Goal: Transaction & Acquisition: Purchase product/service

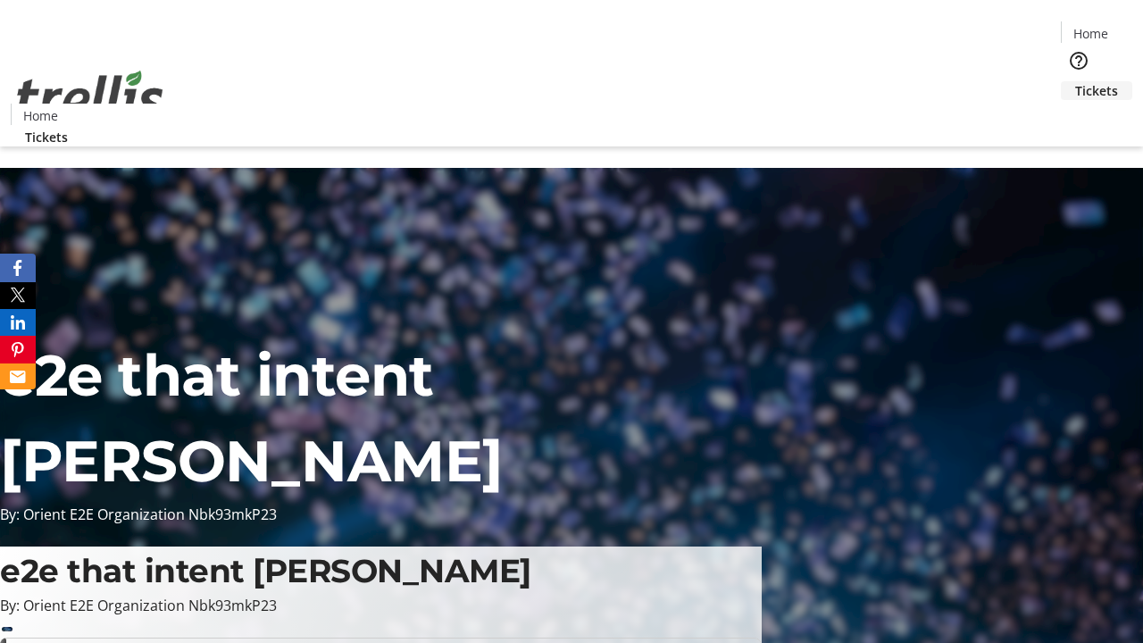
click at [1075, 81] on span "Tickets" at bounding box center [1096, 90] width 43 height 19
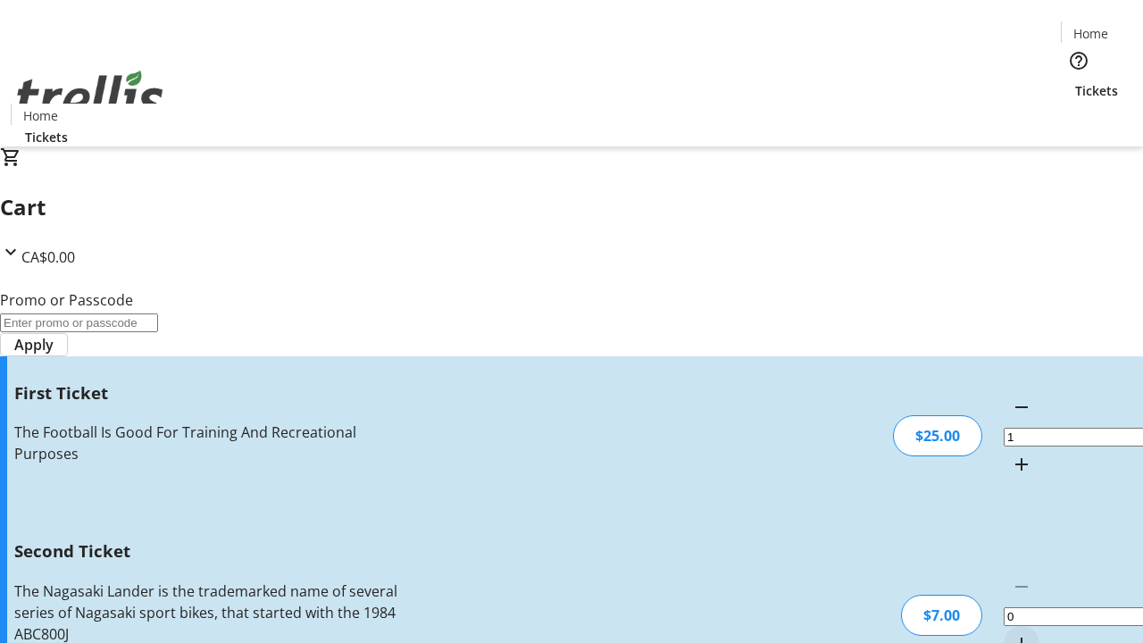
click at [1011, 633] on mat-icon "Increment by one" at bounding box center [1021, 643] width 21 height 21
type input "2"
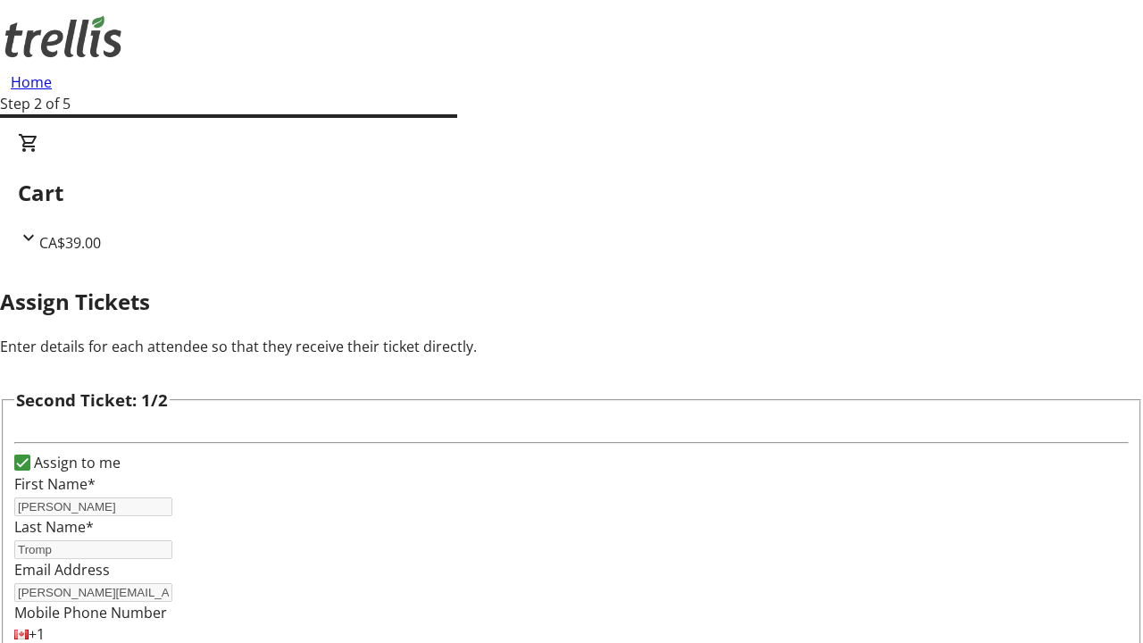
type input "Jamir"
type input "[PERSON_NAME]"
type input "[EMAIL_ADDRESS][DOMAIN_NAME]"
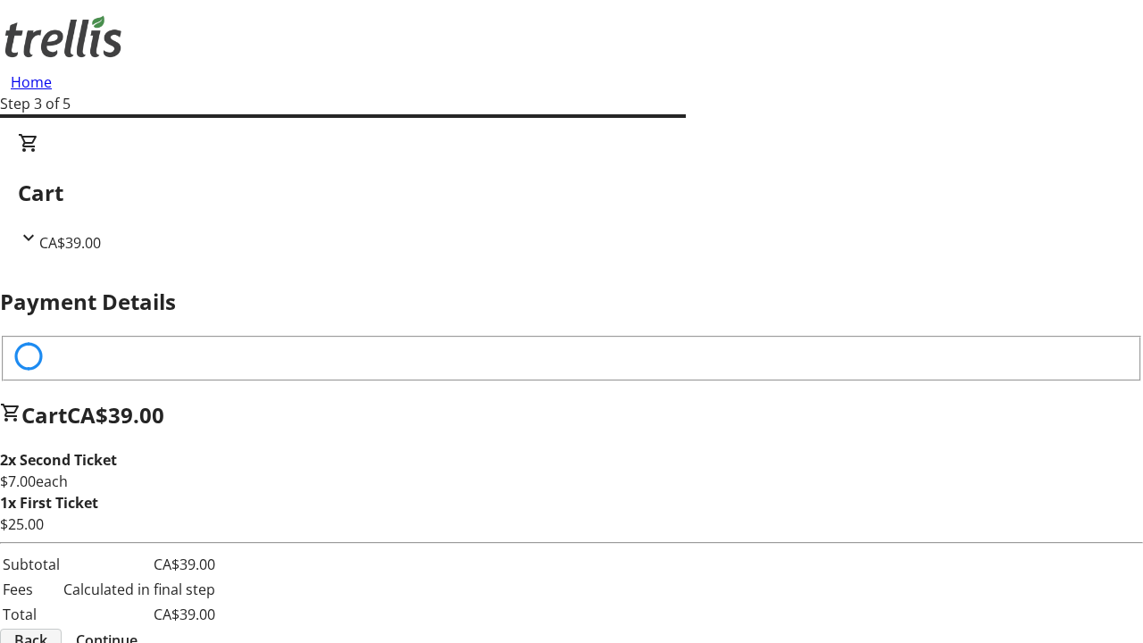
click at [47, 630] on span "Back" at bounding box center [30, 640] width 33 height 21
